Goal: Task Accomplishment & Management: Manage account settings

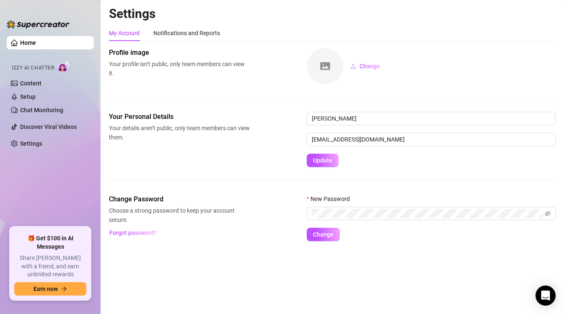
click at [269, 176] on div "Your Personal Details Your details aren’t public, only team members can view th…" at bounding box center [332, 153] width 447 height 83
click at [191, 36] on div "Notifications and Reports" at bounding box center [186, 32] width 67 height 9
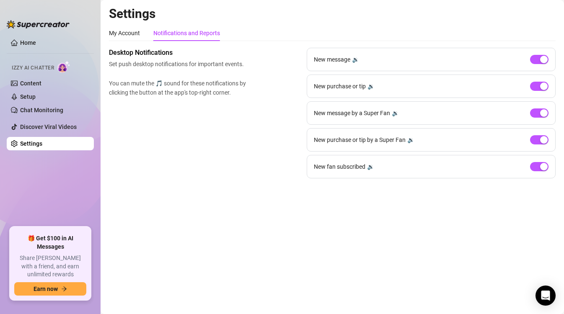
click at [244, 191] on main "Settings My Account Notifications and Reports Profile image Your profile isn’t …" at bounding box center [332, 157] width 463 height 314
click at [36, 96] on link "Setup" at bounding box center [28, 96] width 16 height 7
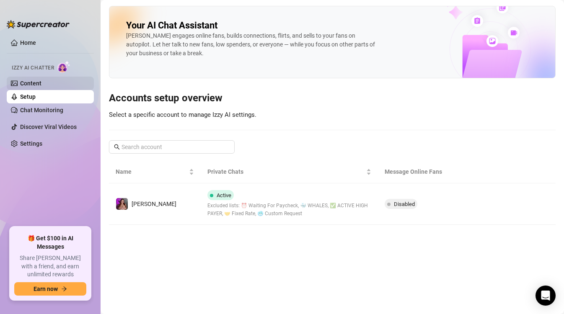
drag, startPoint x: 33, startPoint y: 73, endPoint x: 34, endPoint y: 81, distance: 8.0
click at [33, 75] on div "Izzy AI Chatter" at bounding box center [49, 66] width 89 height 19
click at [34, 81] on link "Content" at bounding box center [30, 83] width 21 height 7
